Goal: Obtain resource: Download file/media

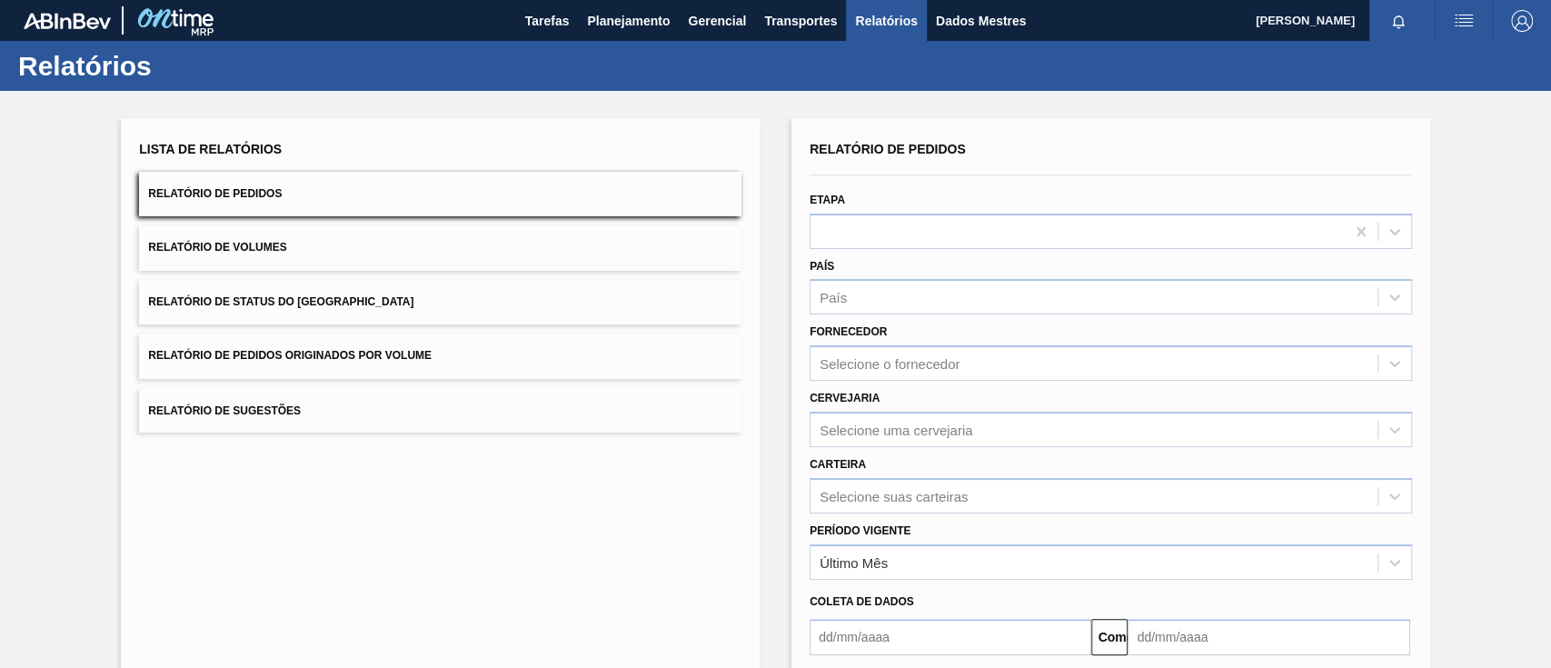
click at [484, 341] on button "Relatório de Pedidos Originados por Volume" at bounding box center [440, 355] width 602 height 45
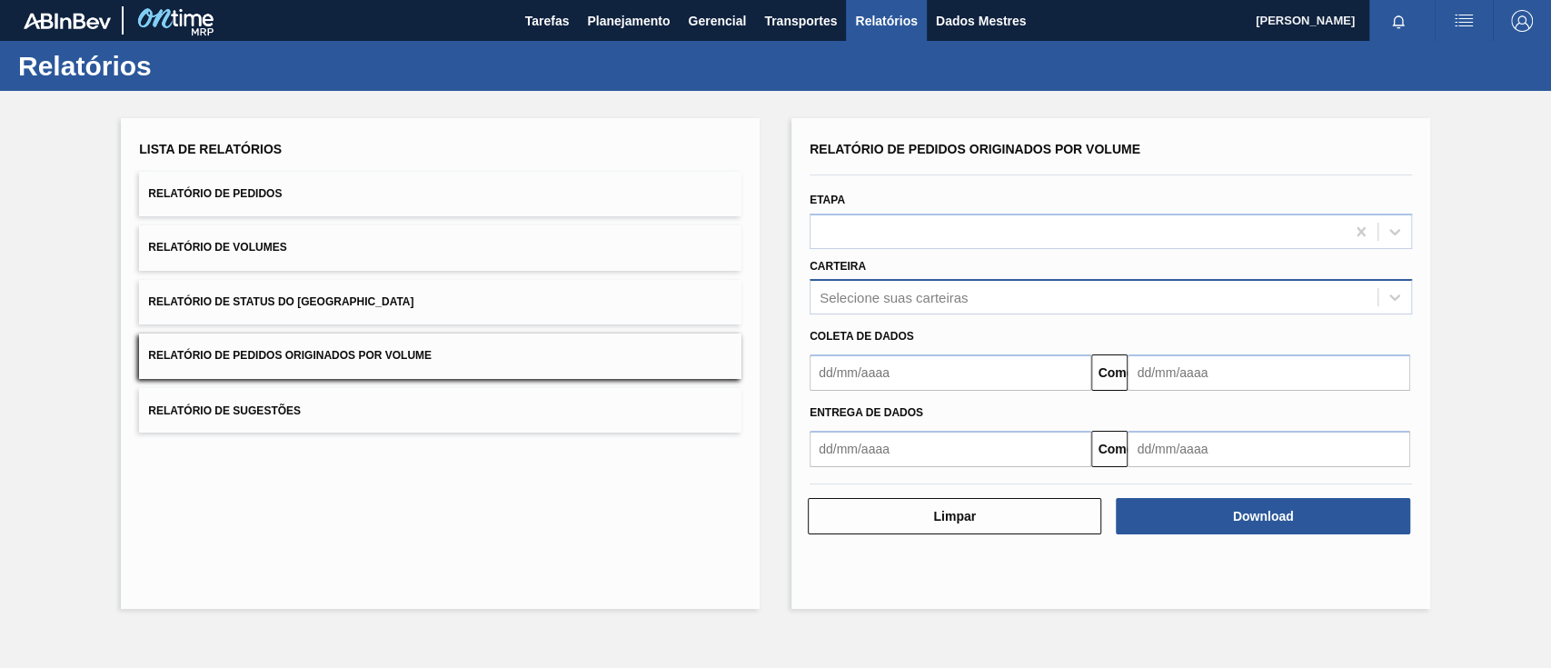
click at [866, 299] on font "Selecione suas carteiras" at bounding box center [893, 297] width 148 height 15
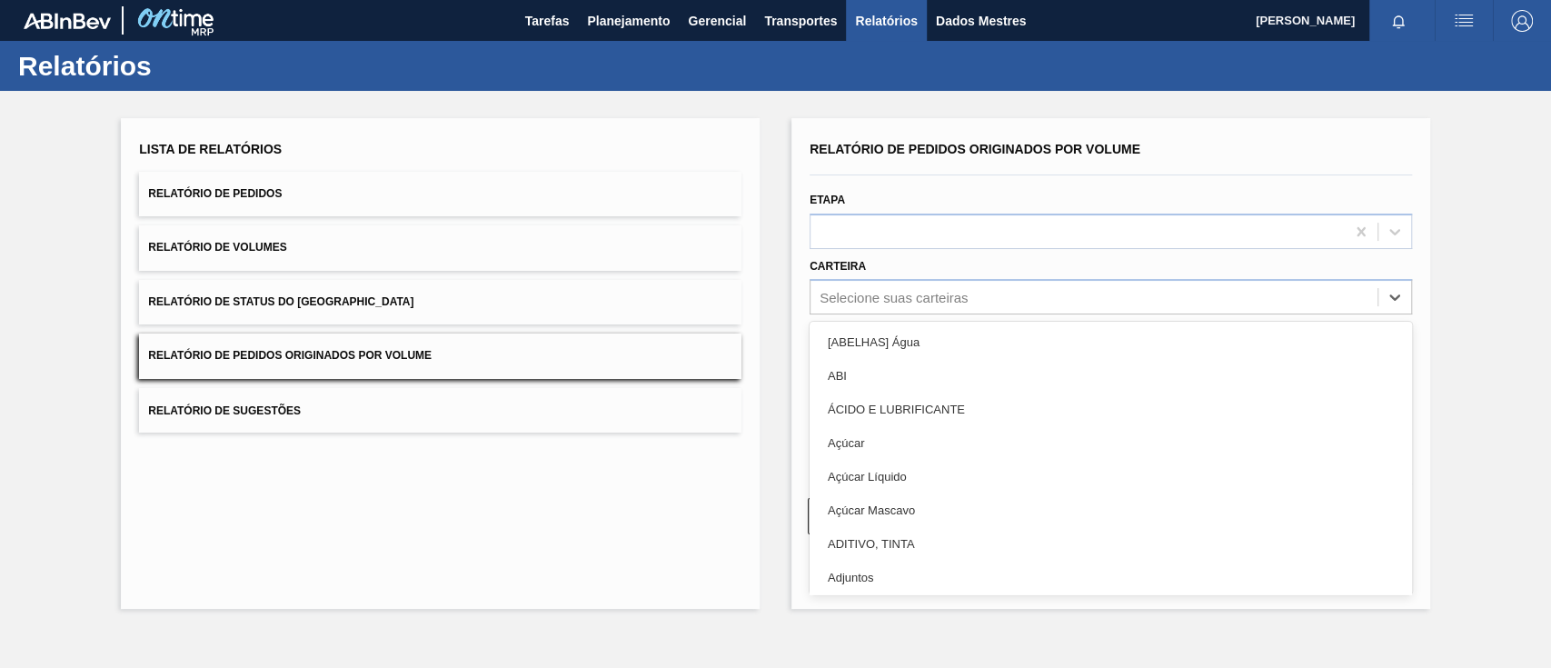
click at [545, 363] on button "Relatório de Pedidos Originados por Volume" at bounding box center [440, 355] width 602 height 45
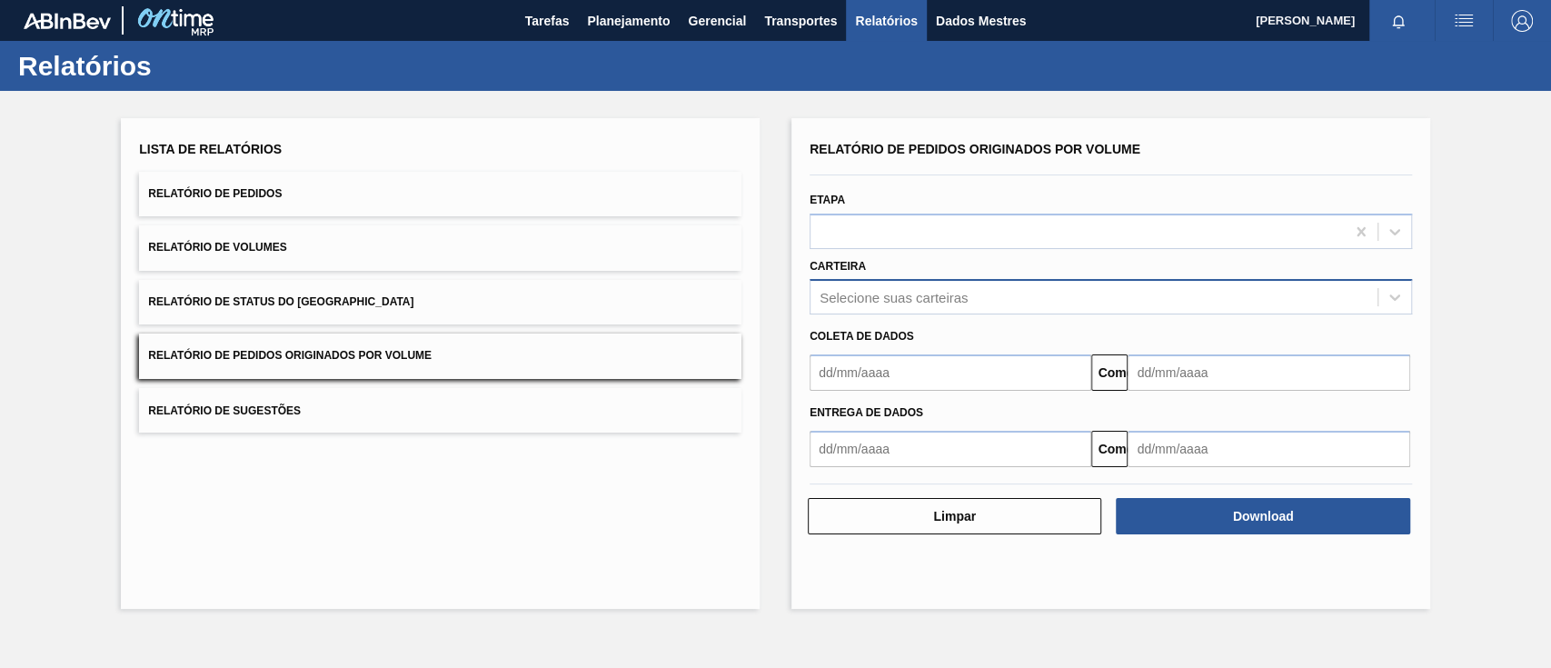
click at [897, 294] on font "Selecione suas carteiras" at bounding box center [893, 297] width 148 height 15
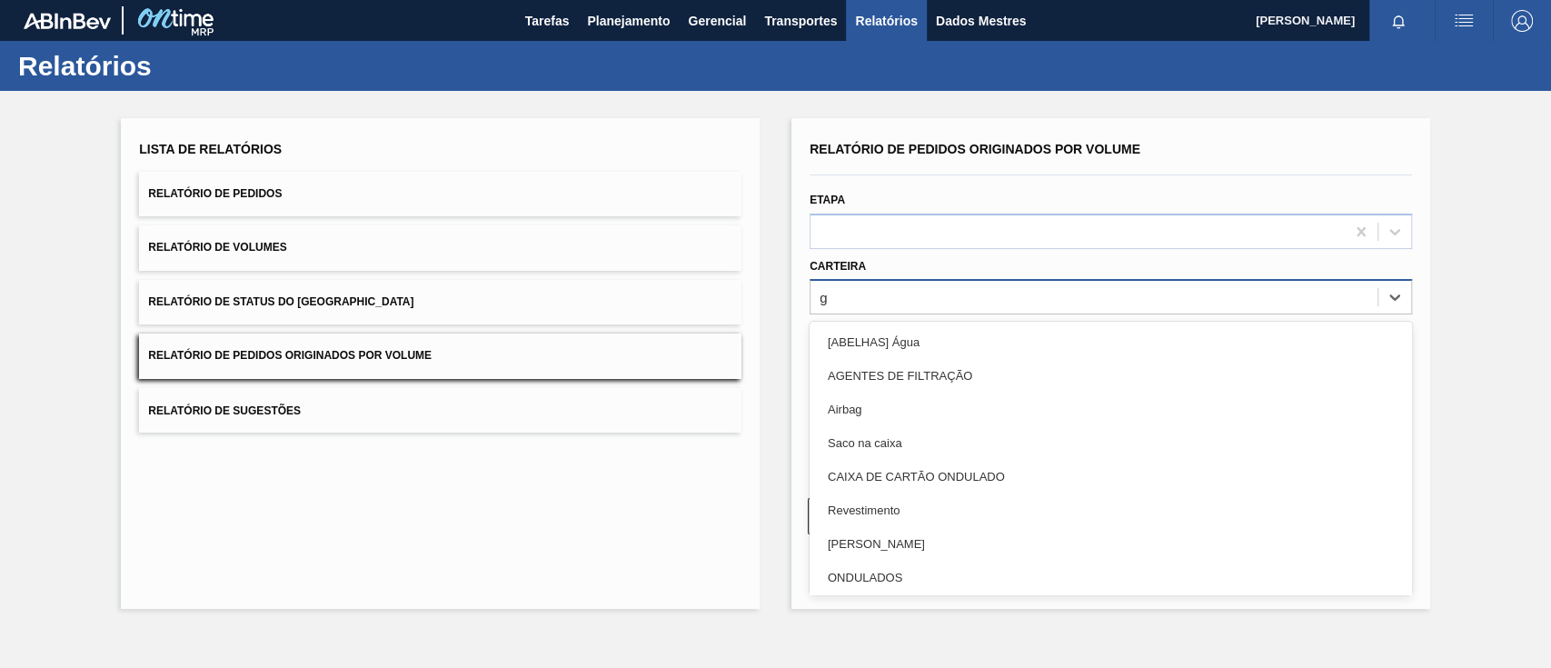
type input "ga"
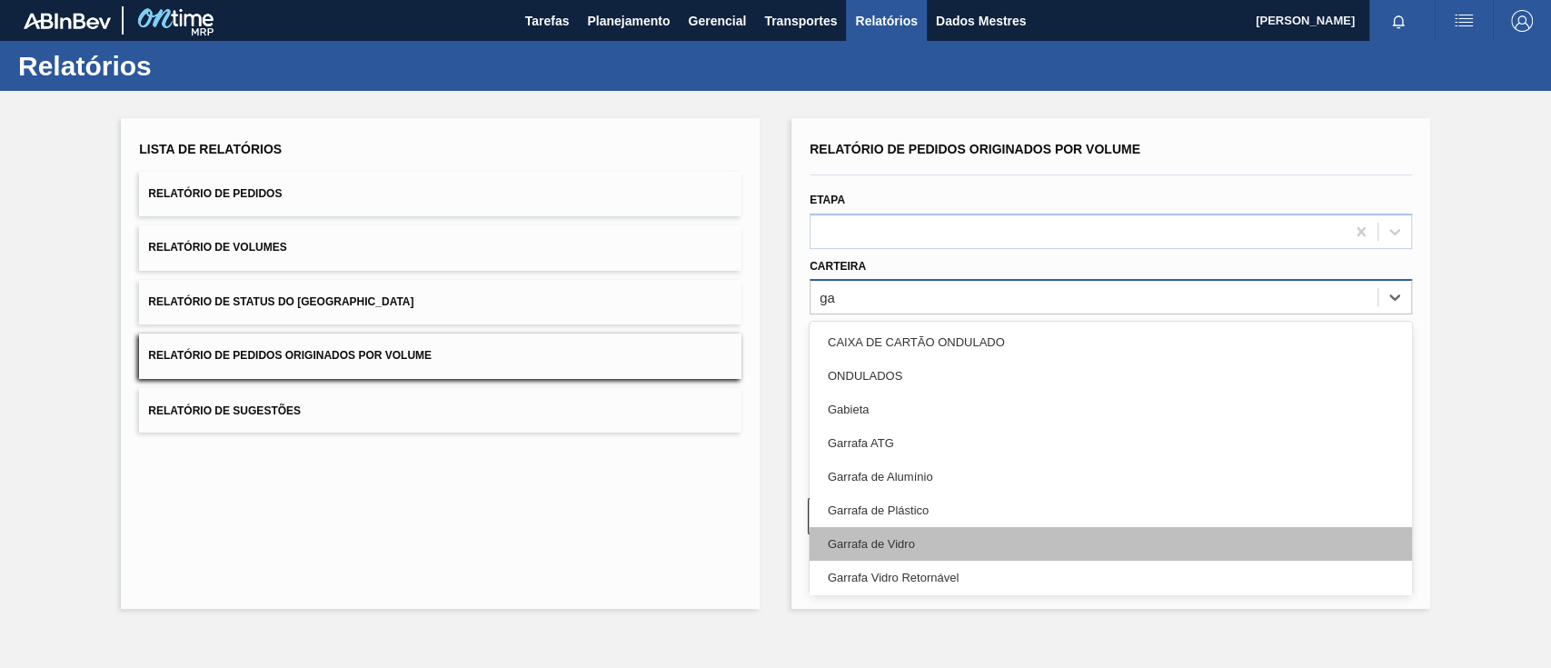
click at [929, 533] on div "Garrafa de Vidro" at bounding box center [1110, 544] width 602 height 34
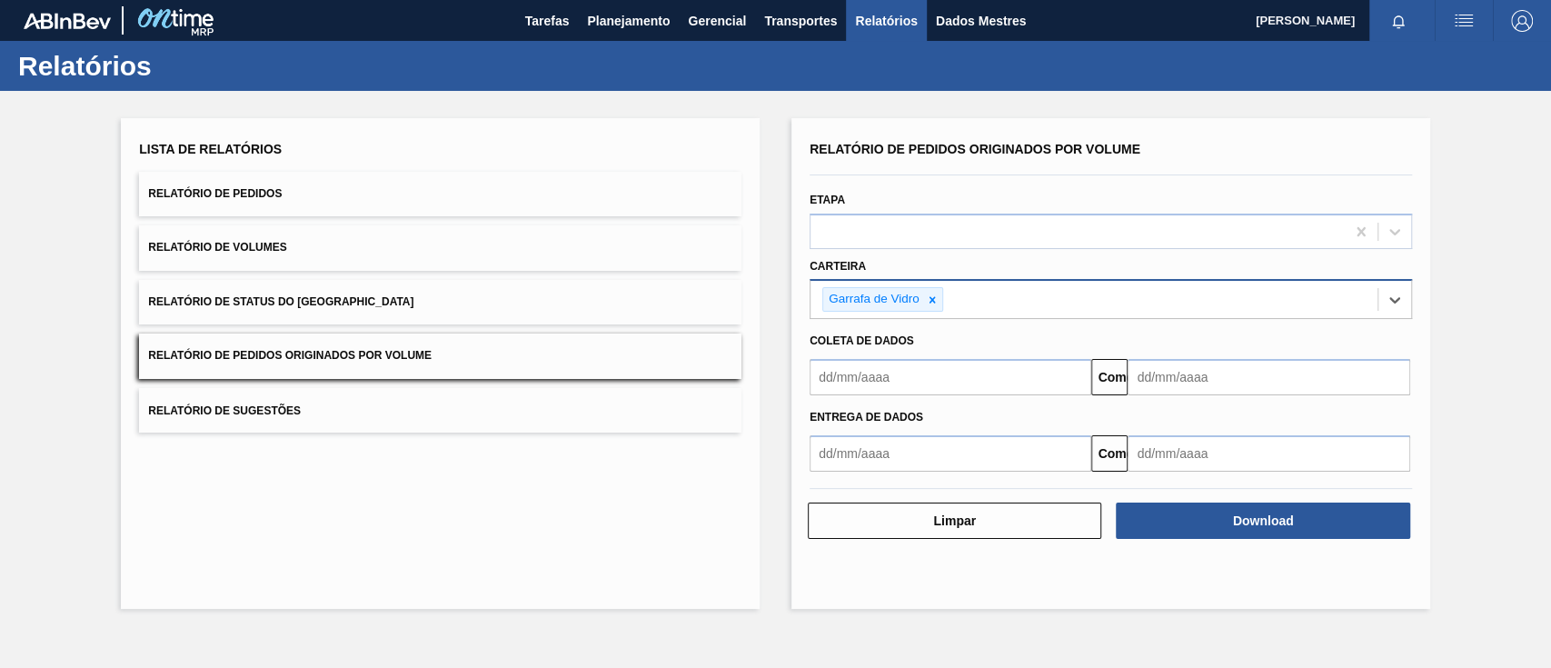
click at [913, 372] on input "text" at bounding box center [950, 377] width 282 height 36
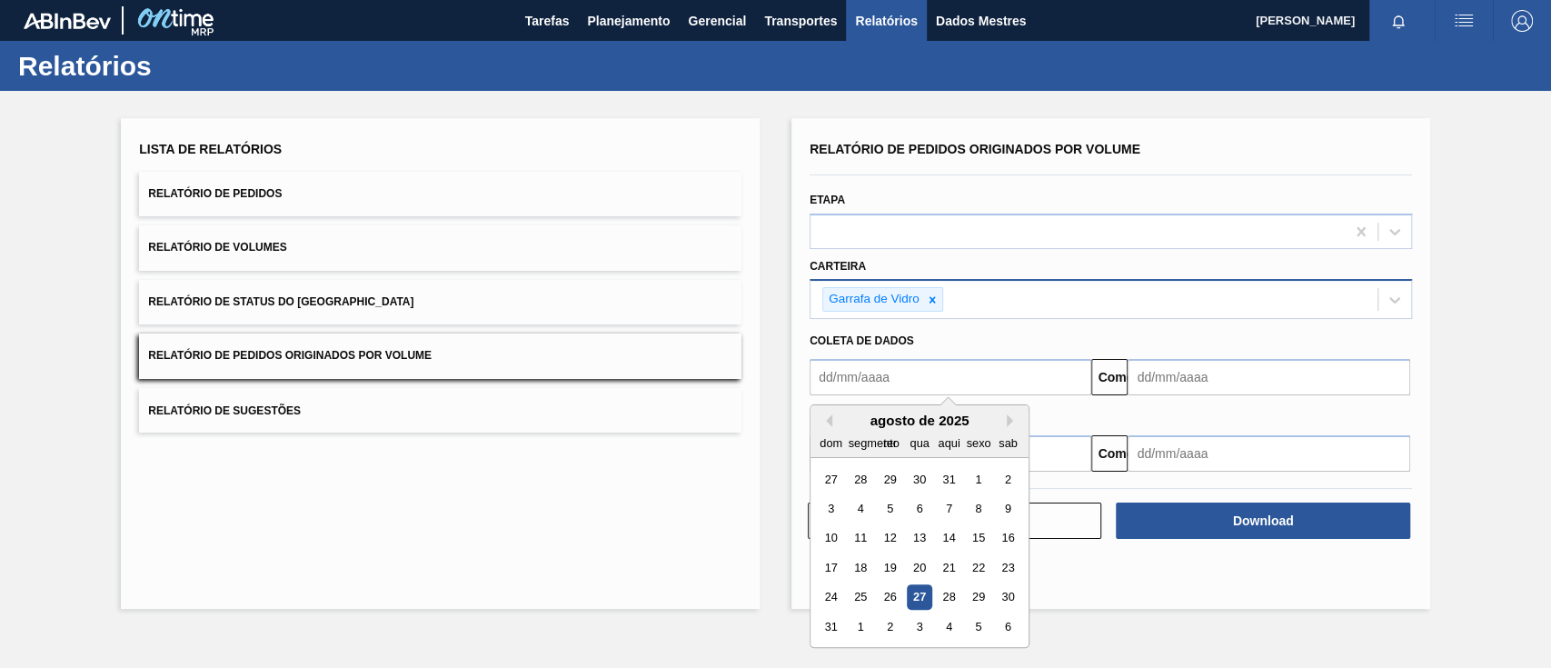
type input "[DATE]"
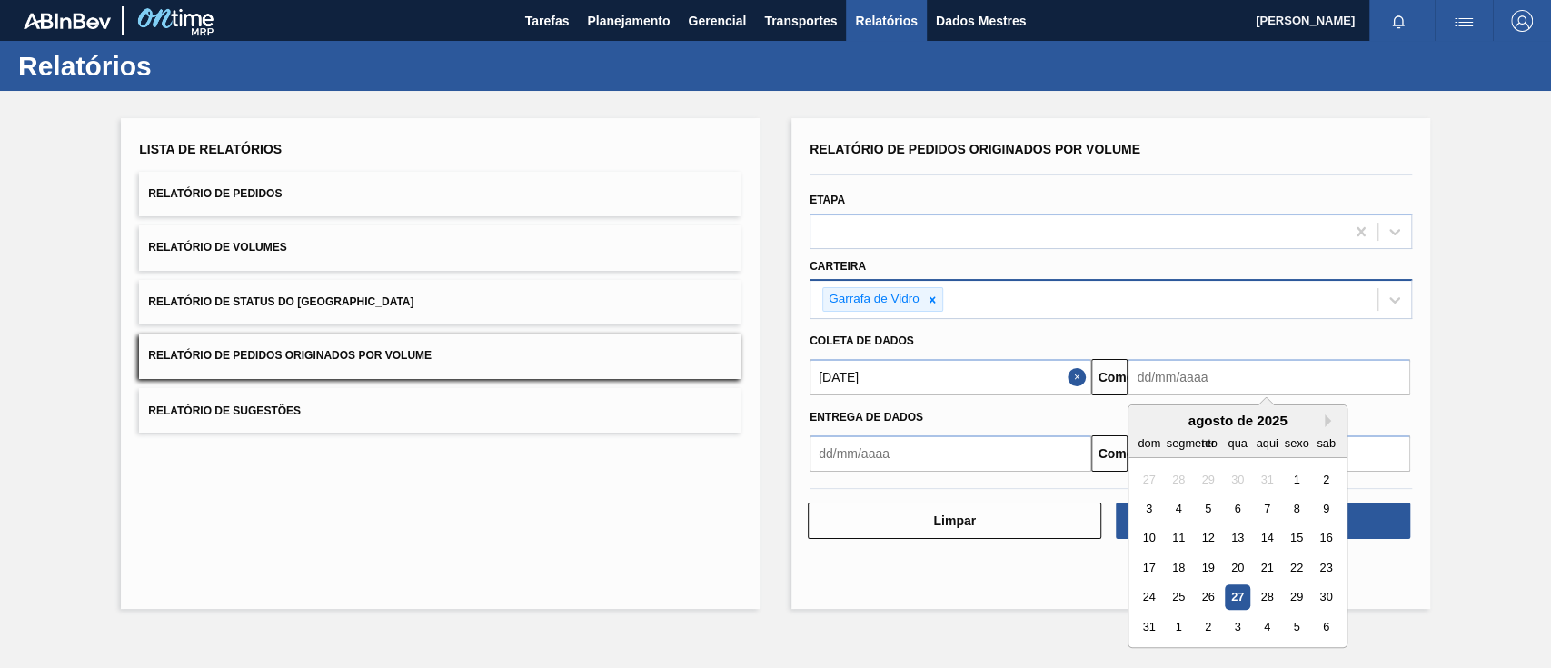
click at [1214, 379] on input "text" at bounding box center [1268, 377] width 282 height 36
click at [1330, 598] on font "30" at bounding box center [1326, 597] width 13 height 14
type input "[DATE]"
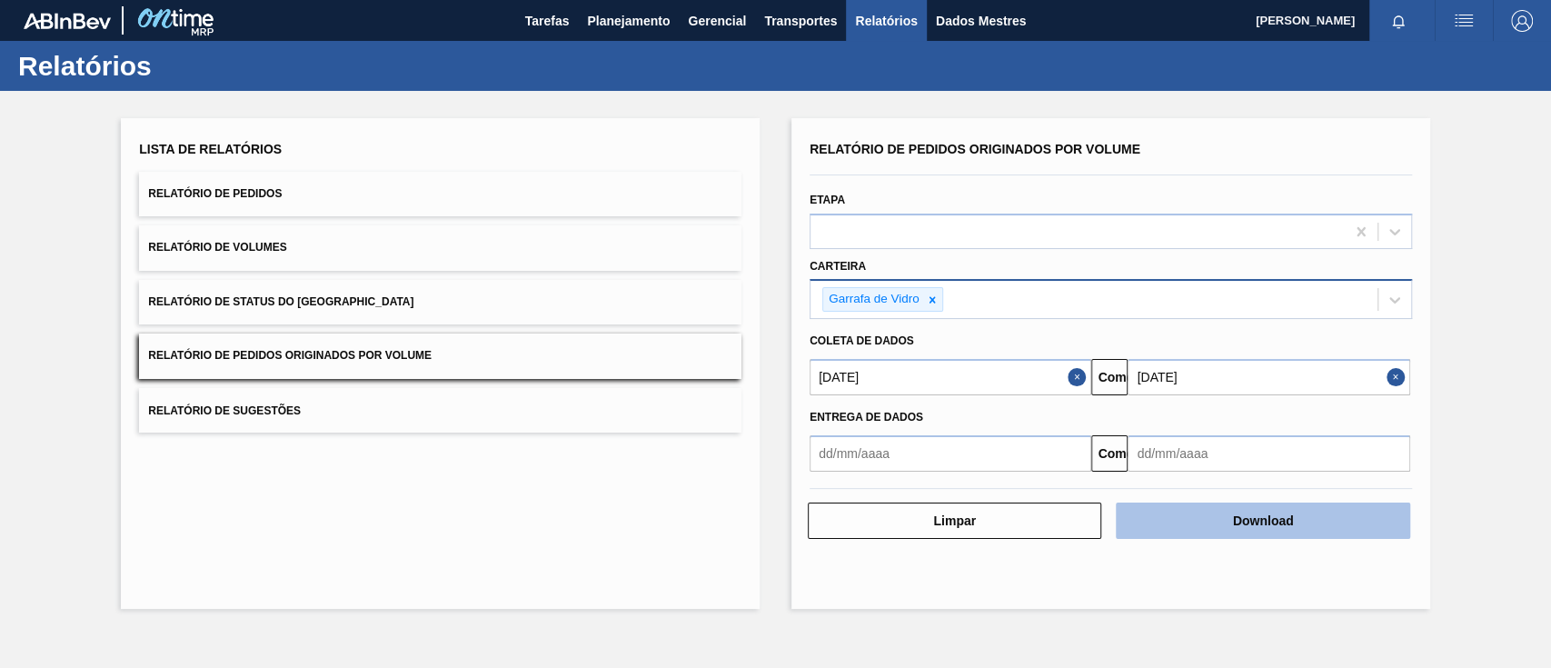
click at [1315, 535] on button "Download" at bounding box center [1261, 520] width 293 height 36
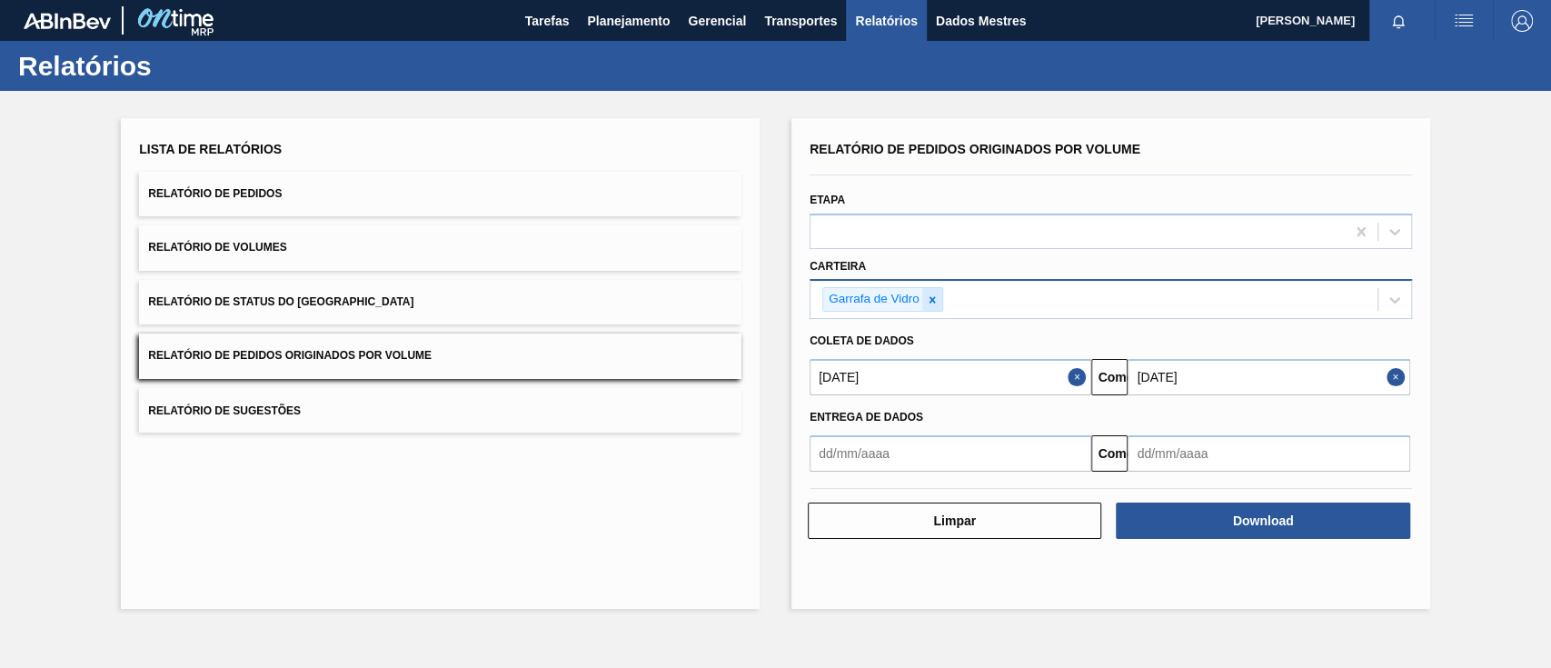
click at [931, 300] on icon at bounding box center [931, 299] width 6 height 6
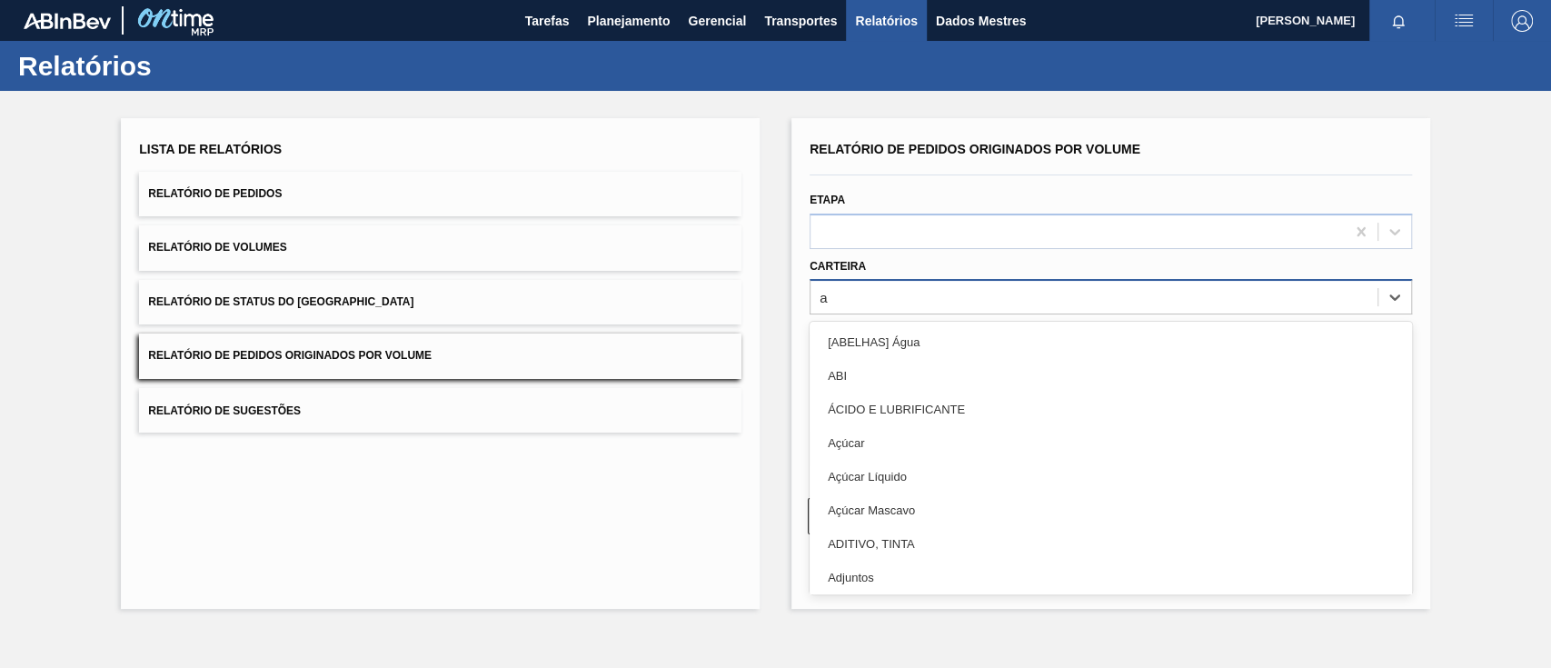
type input "aç"
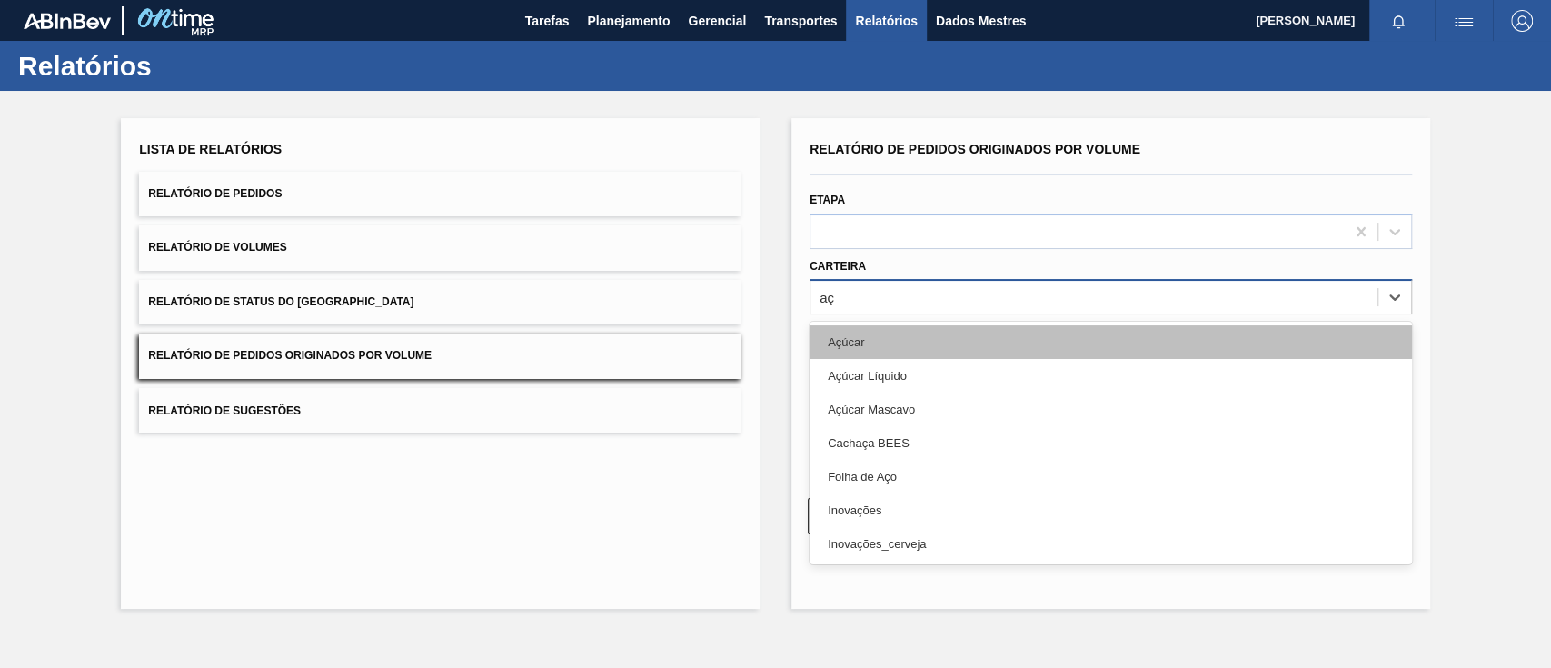
click at [939, 347] on div "Açúcar" at bounding box center [1110, 342] width 602 height 34
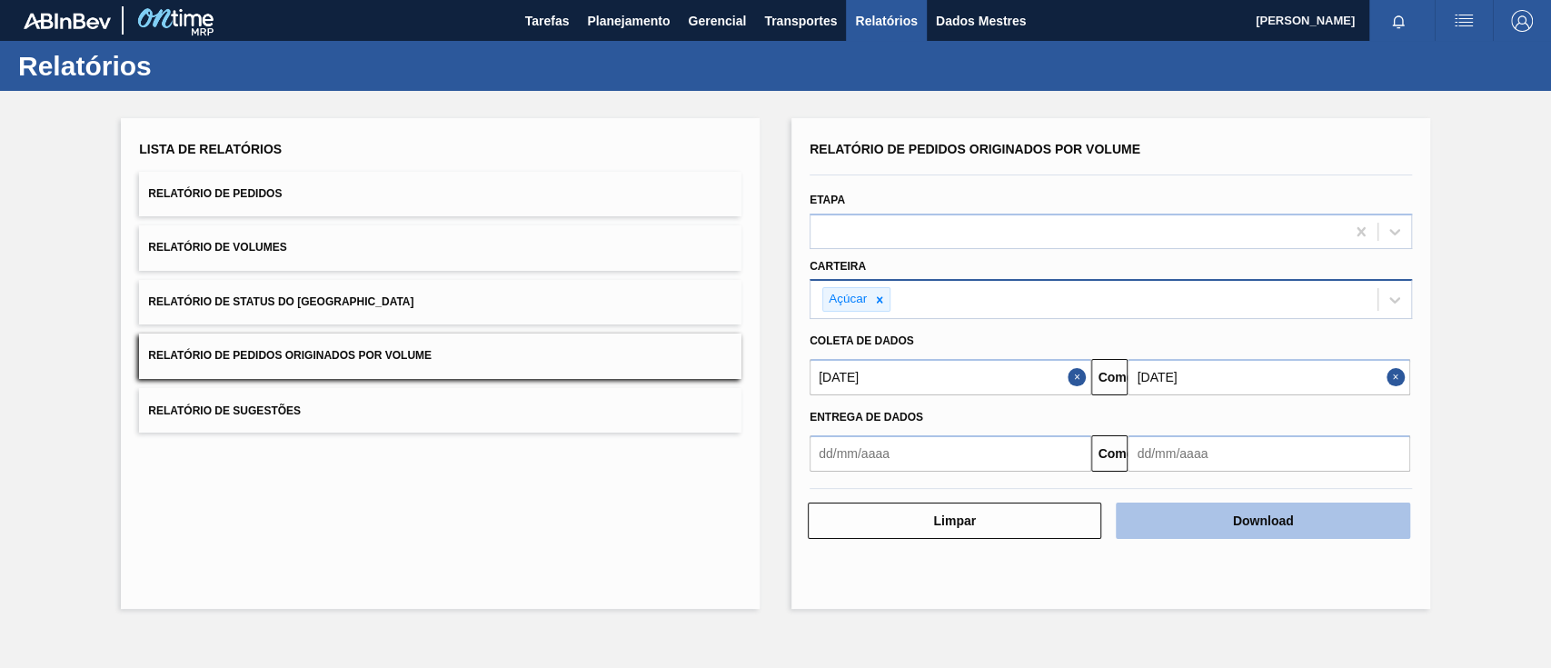
click at [1181, 521] on button "Download" at bounding box center [1261, 520] width 293 height 36
click at [1273, 525] on font "Download" at bounding box center [1263, 520] width 61 height 15
